Goal: Transaction & Acquisition: Purchase product/service

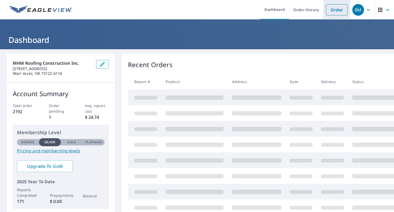
click at [329, 10] on link "Order" at bounding box center [337, 9] width 22 height 11
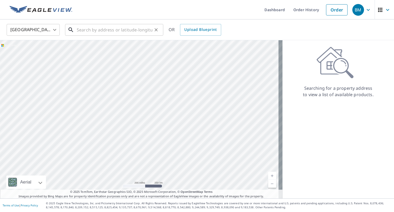
click at [93, 31] on input "text" at bounding box center [115, 29] width 76 height 15
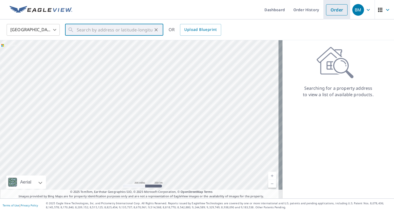
click at [336, 10] on link "Order" at bounding box center [337, 9] width 22 height 11
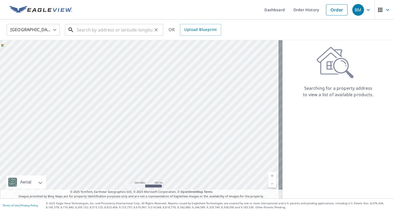
click at [121, 30] on input "text" at bounding box center [115, 29] width 76 height 15
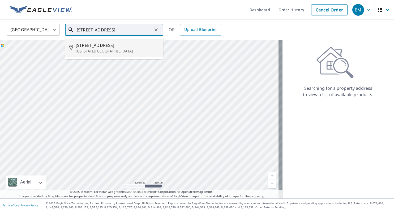
click at [115, 48] on div "[STREET_ADDRESS][US_STATE]" at bounding box center [117, 48] width 83 height 12
type input "[STREET_ADDRESS][US_STATE]"
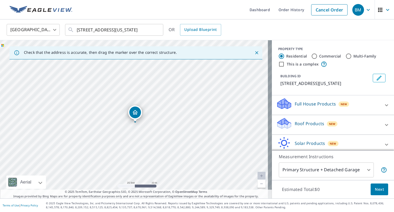
drag, startPoint x: 138, startPoint y: 115, endPoint x: 134, endPoint y: 117, distance: 4.2
drag, startPoint x: 142, startPoint y: 128, endPoint x: 175, endPoint y: 129, distance: 33.5
click at [175, 129] on div "[STREET_ADDRESS][US_STATE]" at bounding box center [136, 119] width 272 height 158
click at [385, 124] on icon at bounding box center [386, 125] width 3 height 2
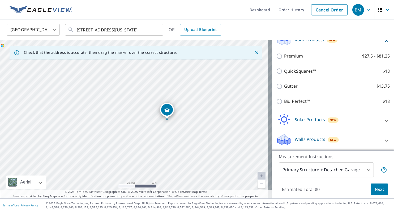
scroll to position [84, 0]
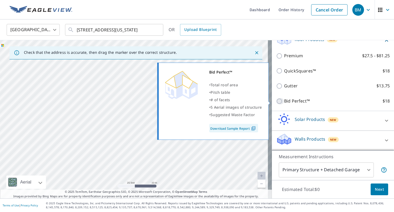
click at [276, 100] on input "Bid Perfect™ $18" at bounding box center [280, 101] width 8 height 6
checkbox input "true"
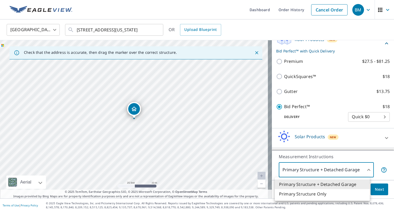
click at [359, 170] on body "BM BM Dashboard Order History Cancel Order BM [GEOGRAPHIC_DATA] [GEOGRAPHIC_DAT…" at bounding box center [197, 106] width 394 height 212
click at [336, 194] on li "Primary Structure Only" at bounding box center [322, 194] width 95 height 10
type input "2"
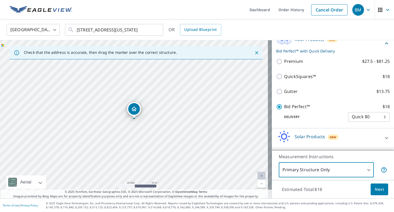
click at [375, 189] on span "Next" at bounding box center [379, 189] width 9 height 7
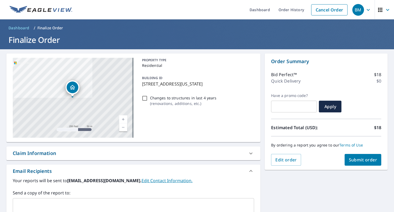
click at [142, 99] on input "Changes to structures in last 4 years ( renovations, additions, etc. )" at bounding box center [145, 98] width 6 height 6
checkbox input "true"
click at [349, 159] on span "Submit order" at bounding box center [363, 160] width 28 height 6
checkbox input "true"
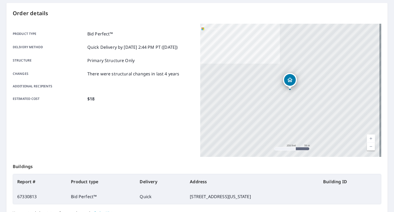
scroll to position [101, 0]
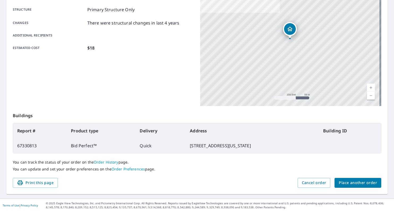
click at [346, 183] on span "Place another order" at bounding box center [358, 182] width 38 height 7
